Goal: Task Accomplishment & Management: Complete application form

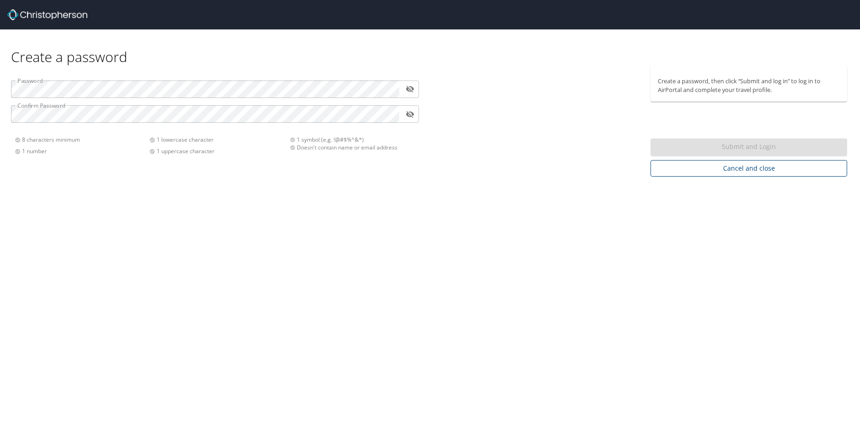
click at [749, 168] on span "Cancel and close" at bounding box center [749, 168] width 182 height 11
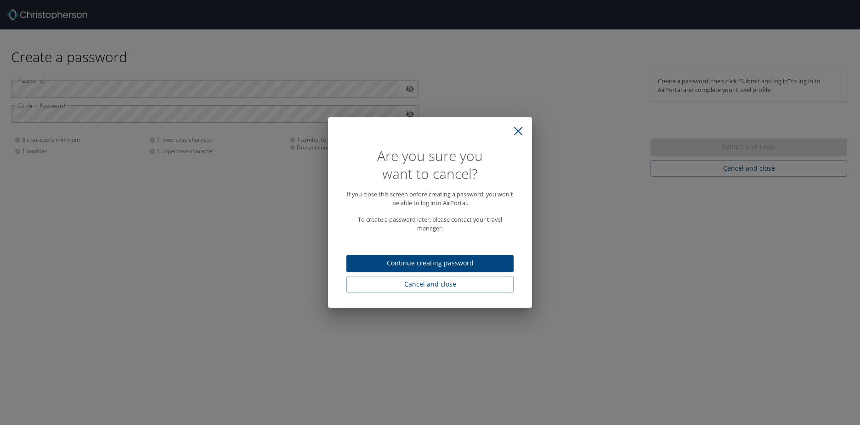
click at [405, 261] on span "Continue creating password" at bounding box center [430, 262] width 153 height 11
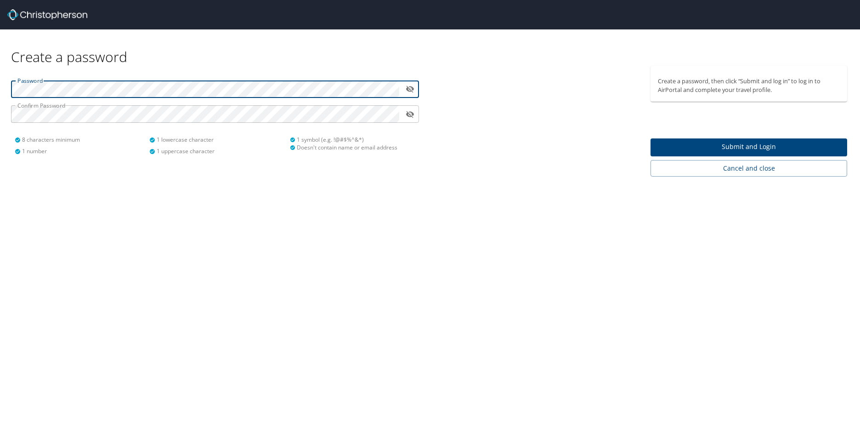
click at [741, 147] on span "Submit and Login" at bounding box center [749, 146] width 182 height 11
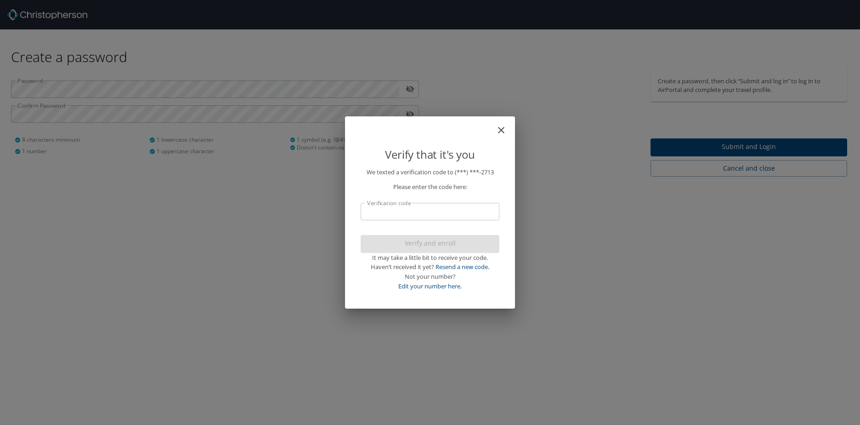
click at [397, 212] on input "Verification code" at bounding box center [430, 211] width 139 height 17
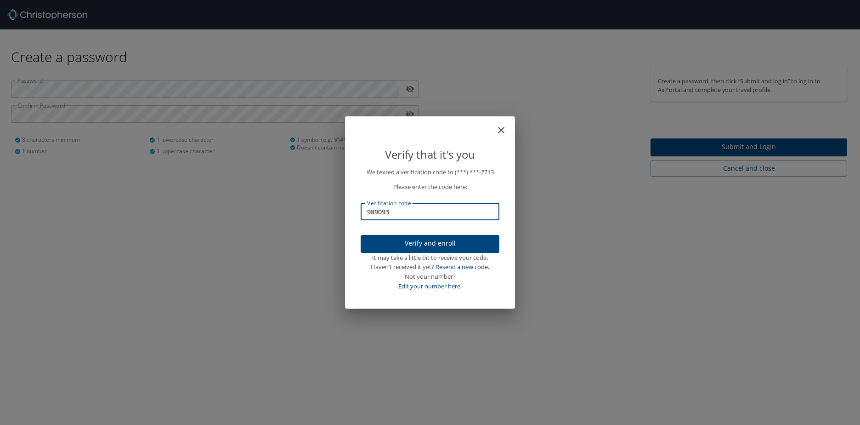
type input "989093"
click at [441, 244] on span "Verify and enroll" at bounding box center [430, 243] width 124 height 11
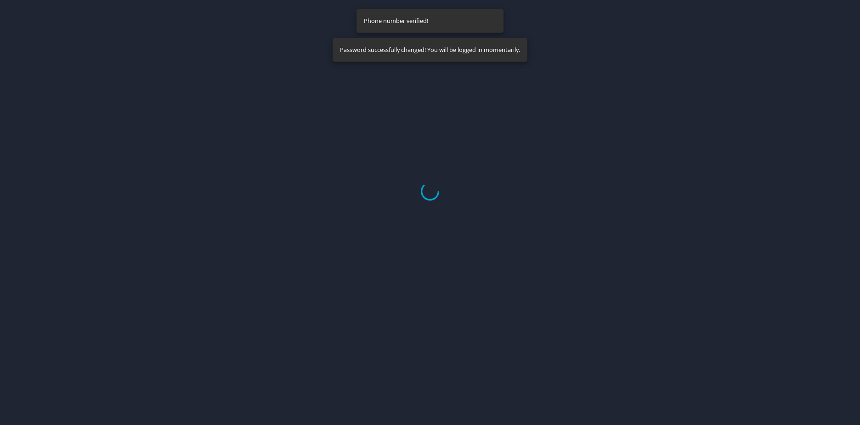
select select "US"
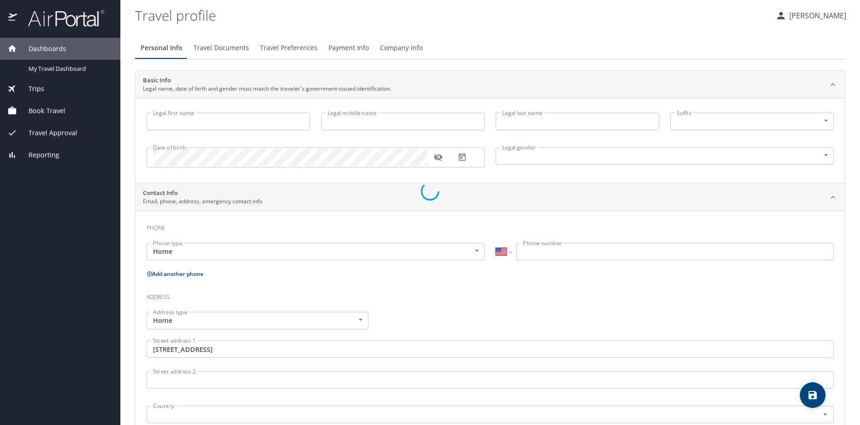
type input "Lawrel"
type input "Hollan"
type input "Campbell"
type input "Female"
type input "Phillip"
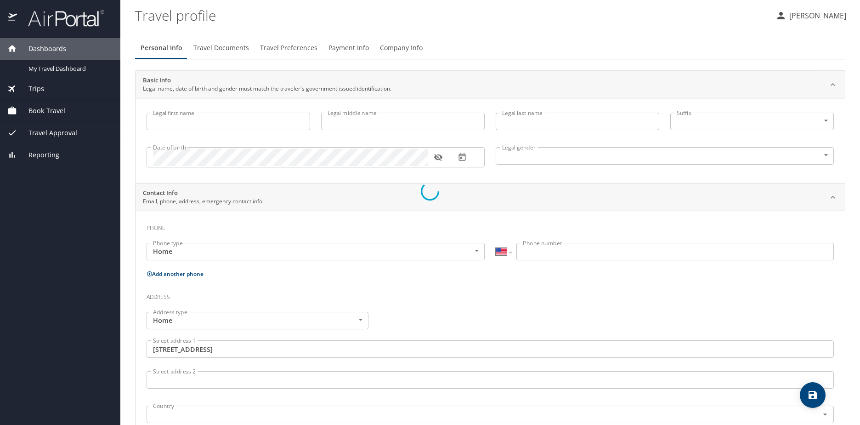
type input "Campbell"
type input "(256) 656-3659"
type input "pcampbell@envisionllc.com"
type input "United States of America"
type input "Alabama"
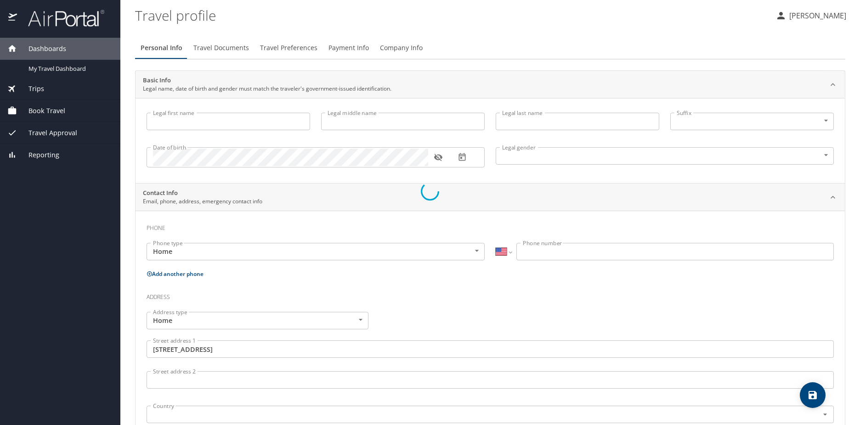
type input "United States of America"
type input "Alabama"
select select "US"
select select "UG"
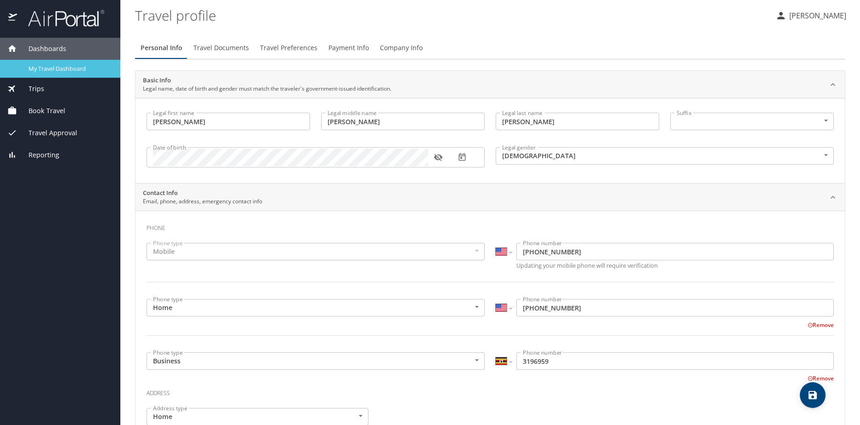
click at [48, 68] on span "My Travel Dashboard" at bounding box center [68, 68] width 81 height 9
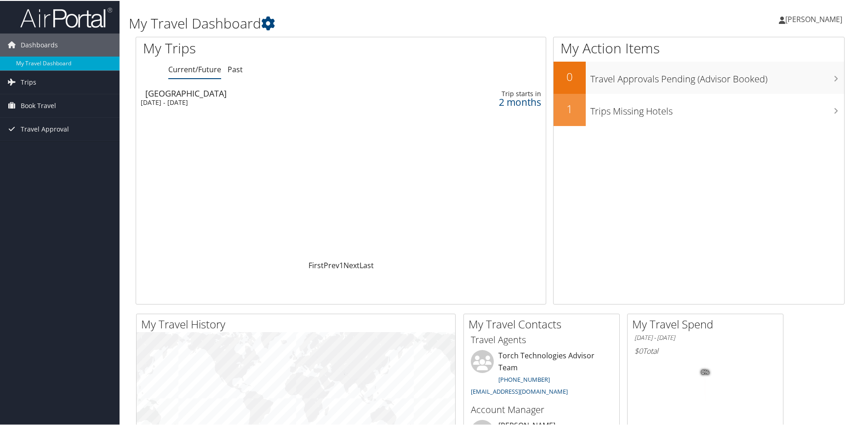
click at [788, 19] on span "[PERSON_NAME]" at bounding box center [813, 18] width 57 height 10
click at [783, 83] on link "View Travel Profile" at bounding box center [789, 82] width 102 height 16
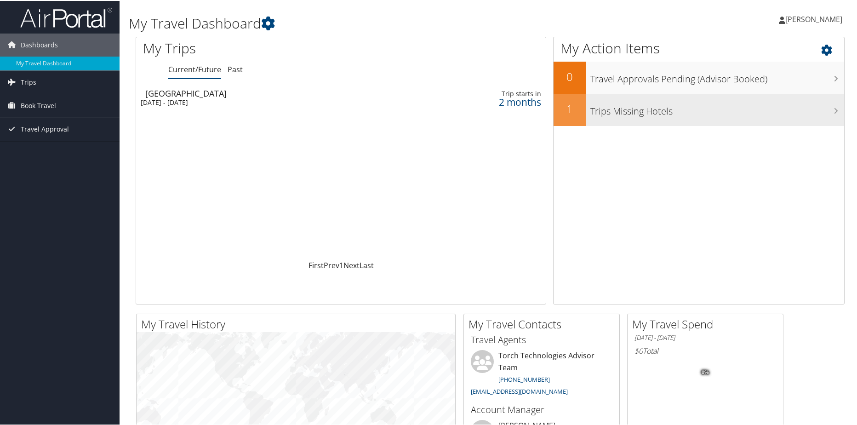
click at [833, 110] on icon at bounding box center [835, 109] width 5 height 7
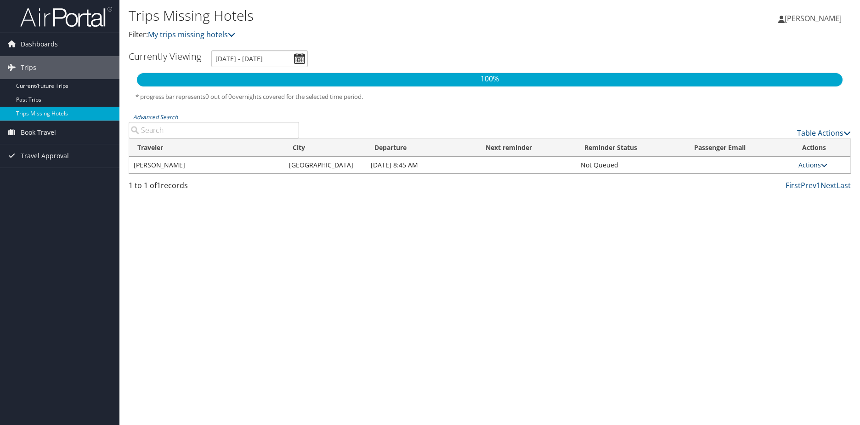
click at [823, 165] on icon at bounding box center [824, 165] width 6 height 6
